Goal: Navigation & Orientation: Find specific page/section

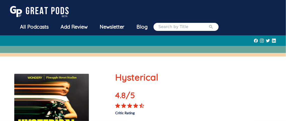
click at [47, 12] on img at bounding box center [39, 11] width 59 height 11
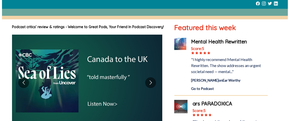
scroll to position [100, 0]
